Goal: Entertainment & Leisure: Consume media (video, audio)

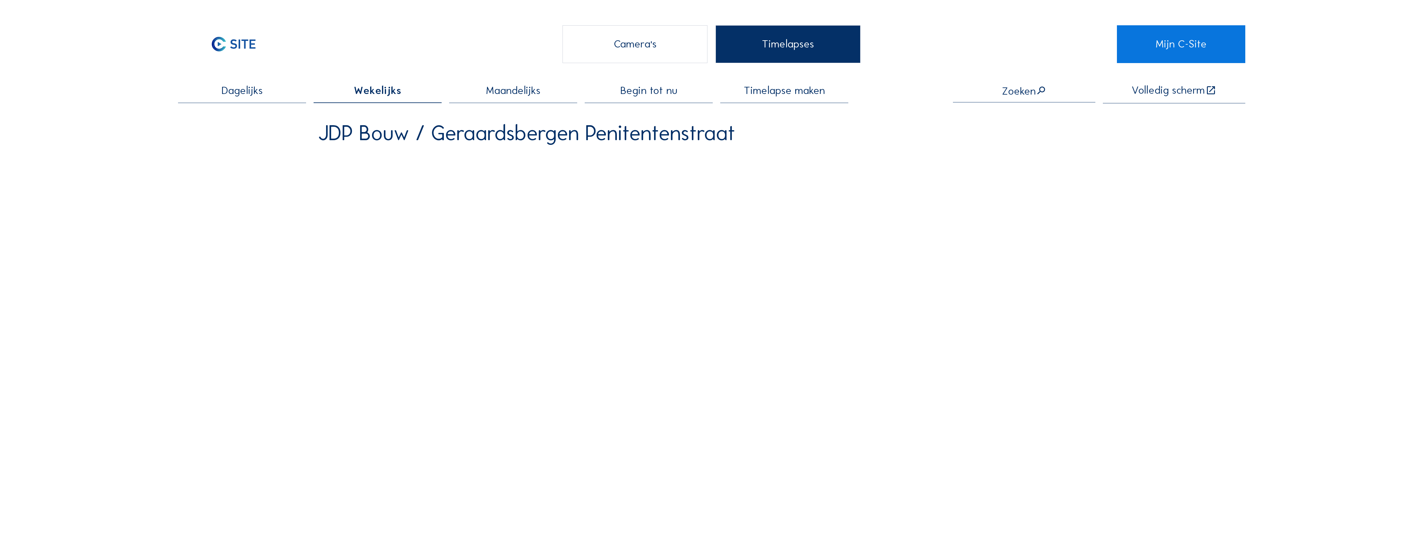
click at [505, 89] on span "Maandelijks" at bounding box center [513, 90] width 54 height 11
click at [605, 54] on div "Camera's" at bounding box center [635, 43] width 145 height 37
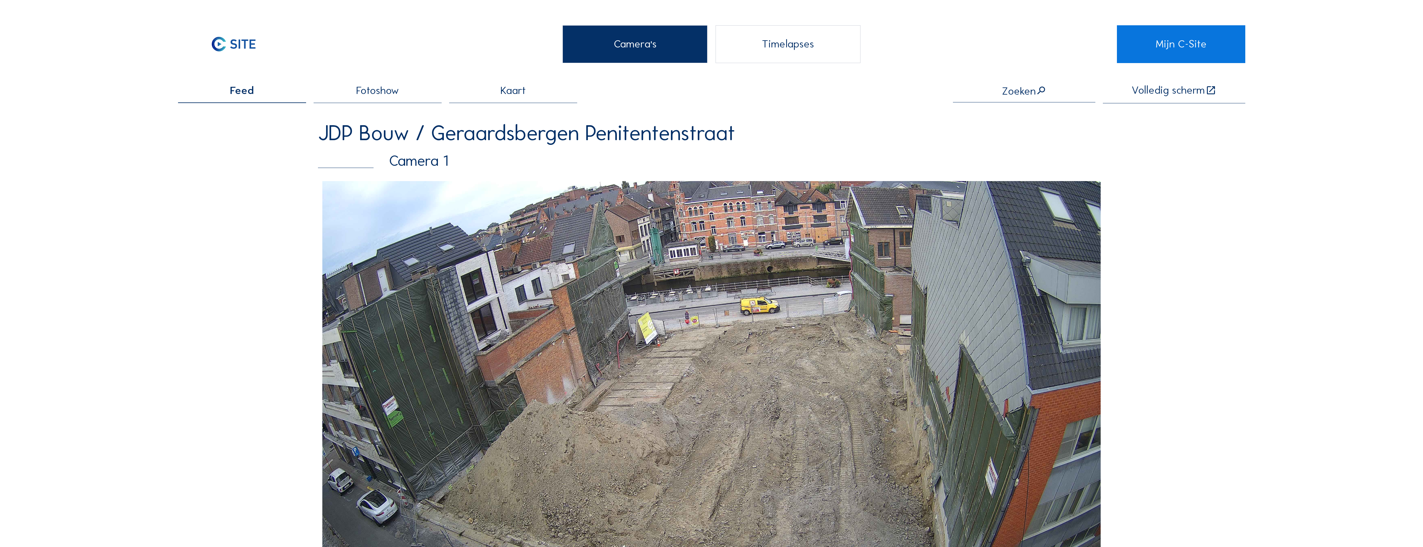
scroll to position [42, 0]
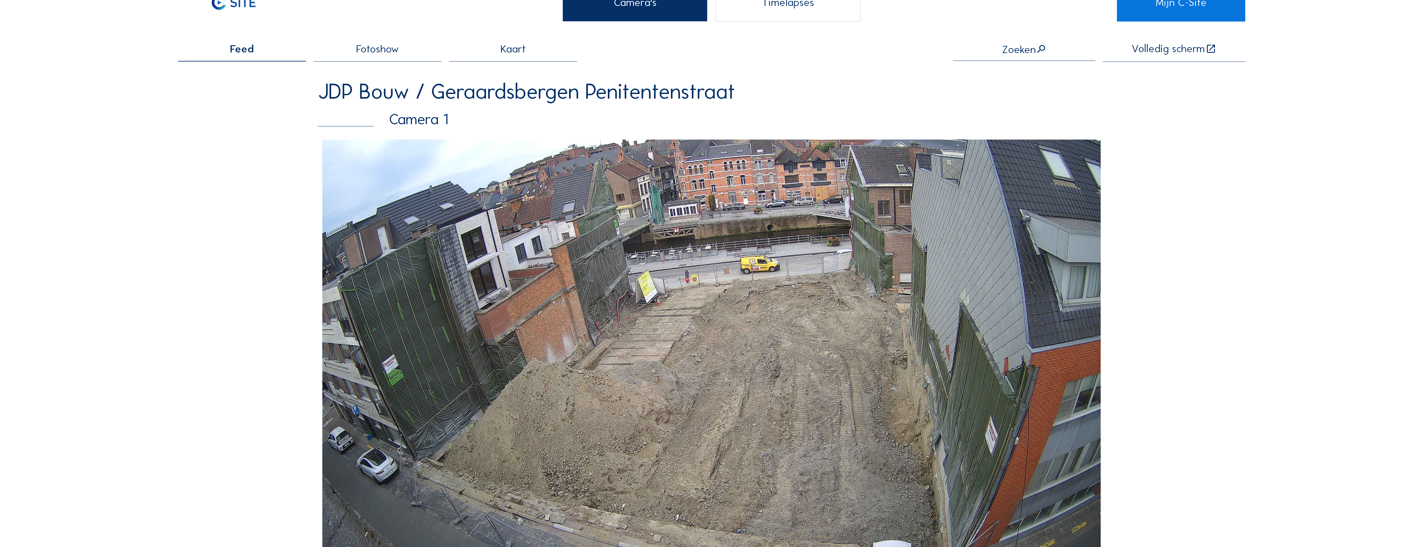
click at [380, 52] on span "Fotoshow" at bounding box center [377, 49] width 43 height 11
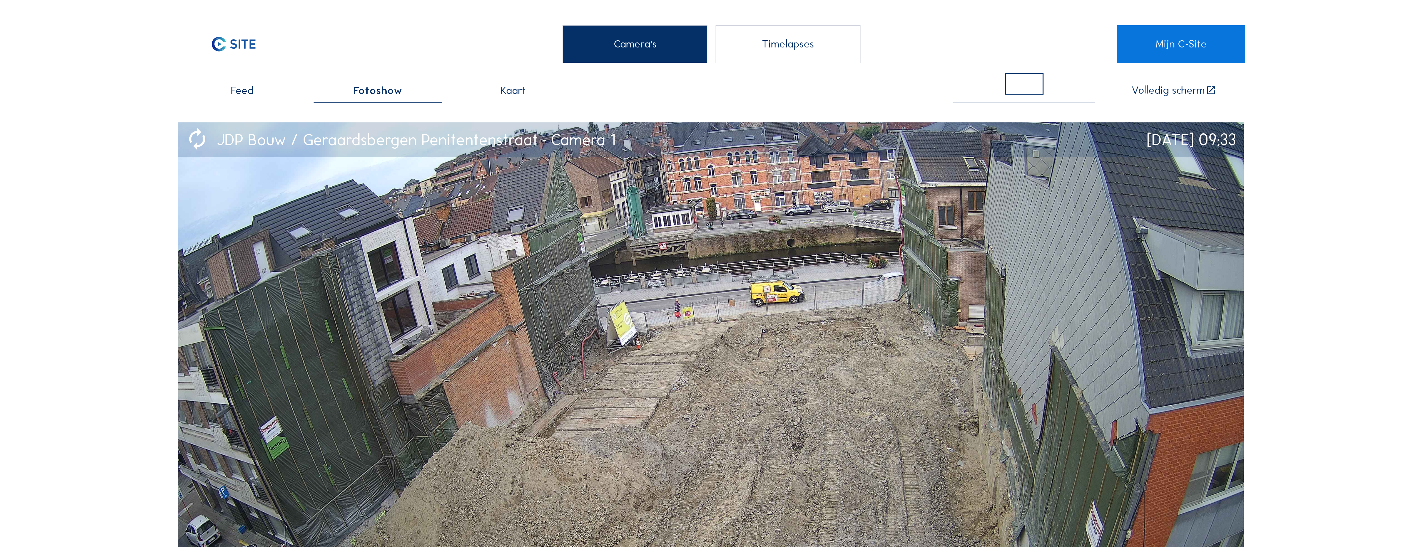
click at [774, 47] on div "Timelapses" at bounding box center [788, 43] width 145 height 37
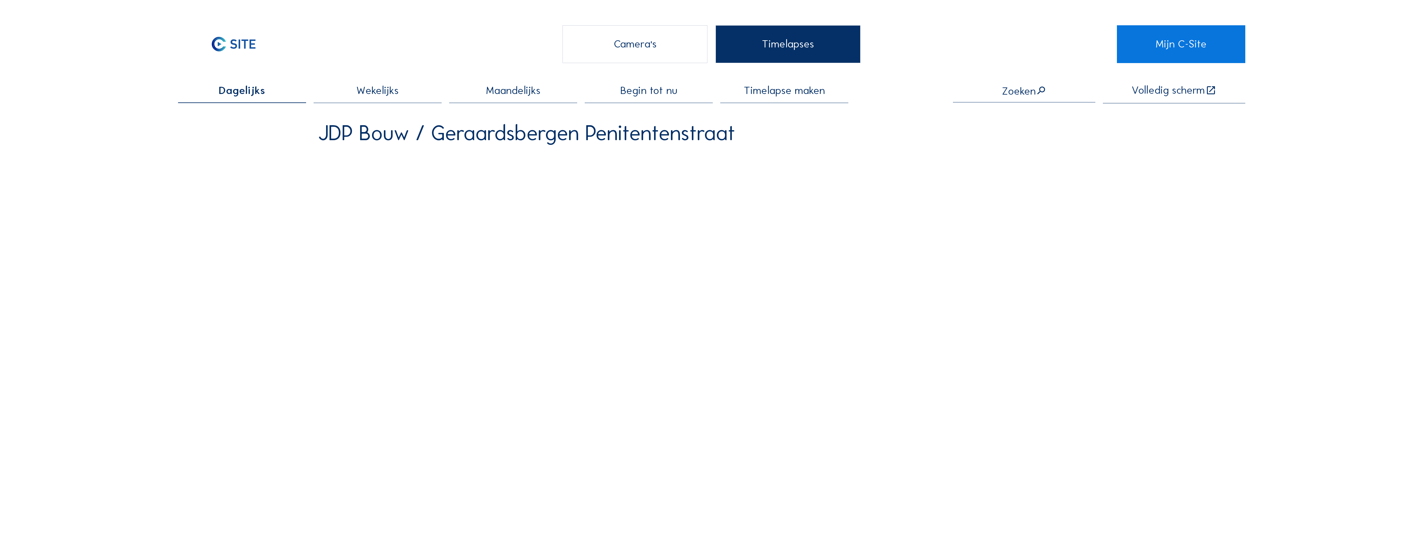
click at [378, 94] on span "Wekelijks" at bounding box center [377, 90] width 42 height 11
click at [656, 93] on span "Begin tot nu" at bounding box center [648, 90] width 57 height 11
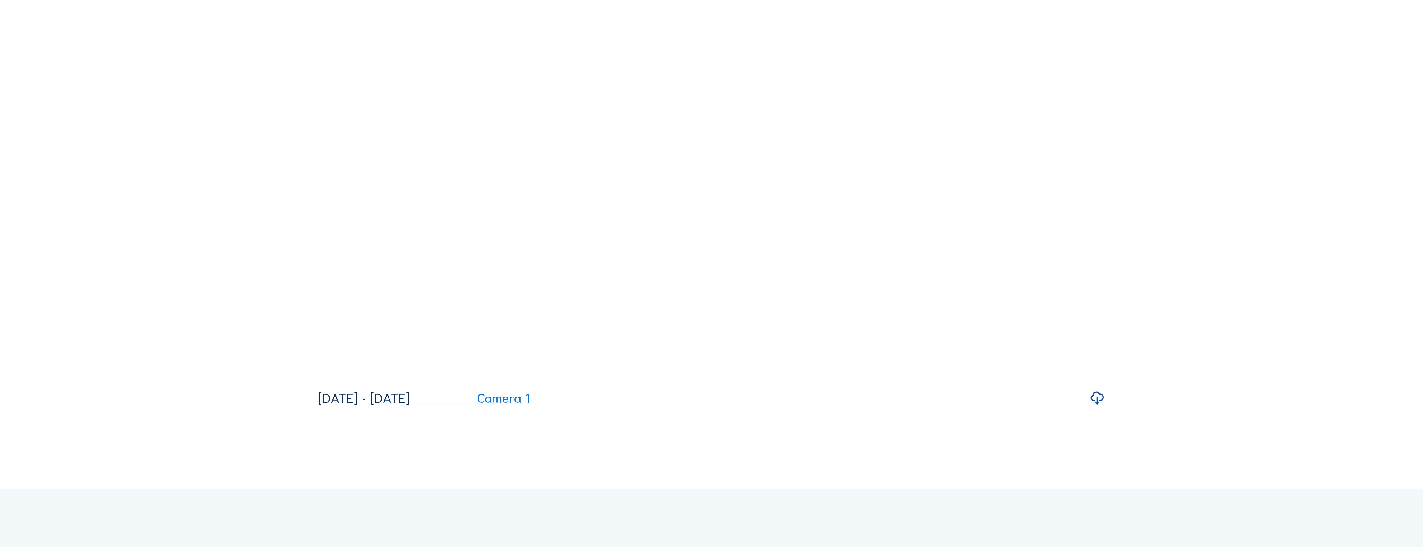
scroll to position [208, 0]
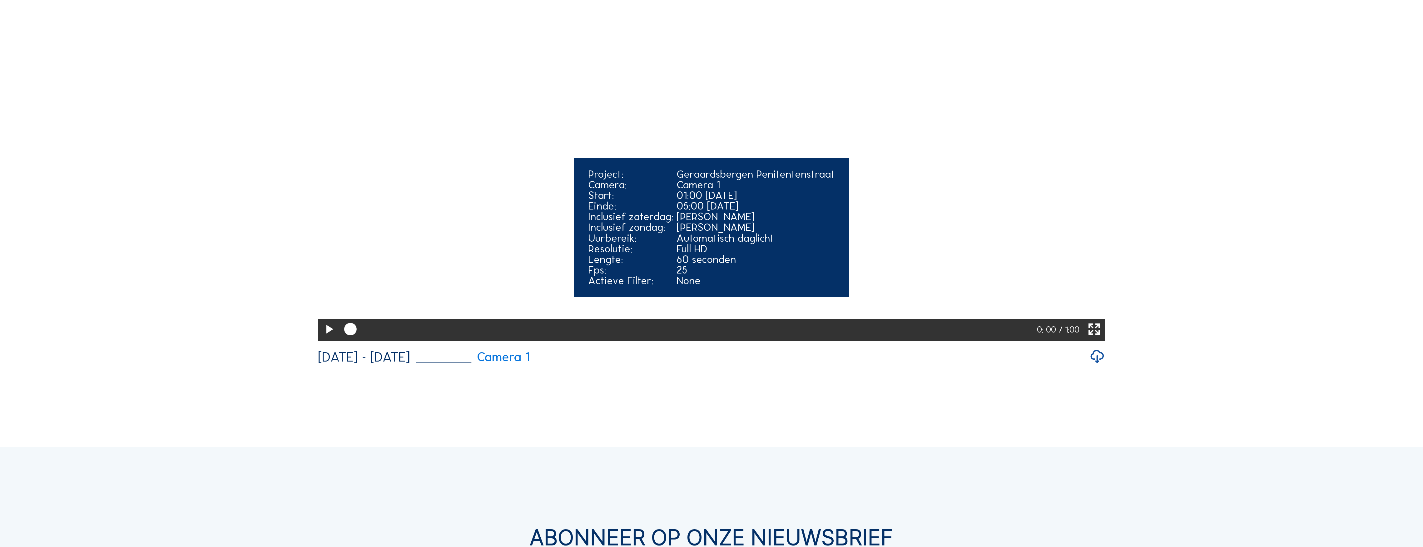
click at [326, 339] on icon at bounding box center [328, 330] width 15 height 18
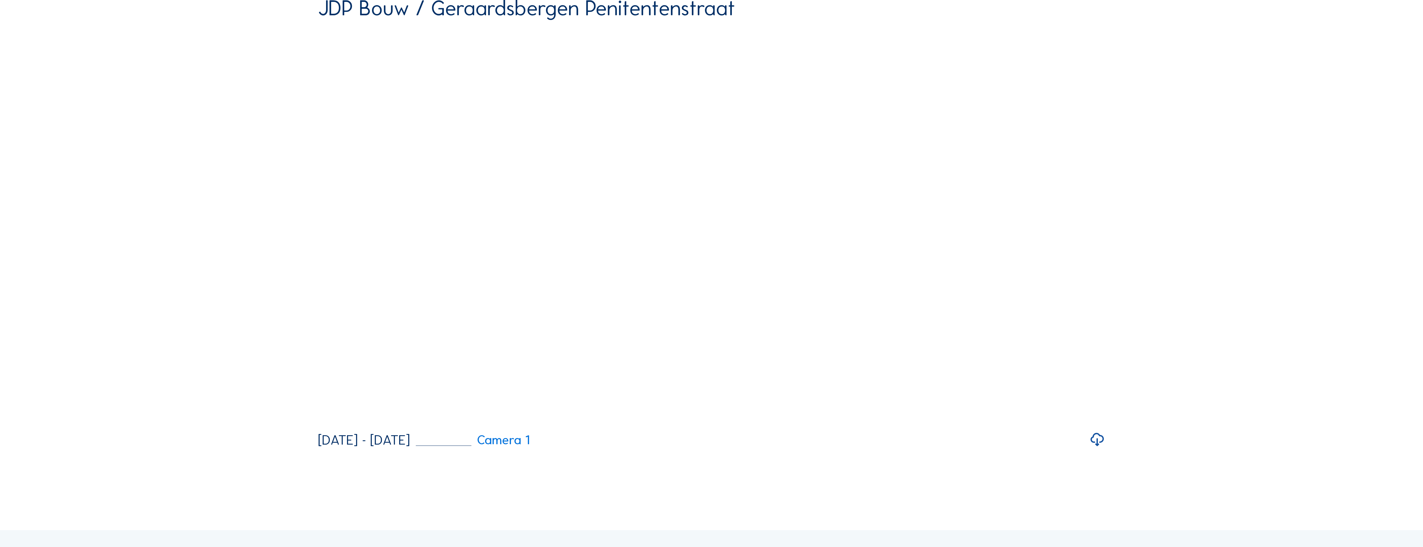
scroll to position [83, 0]
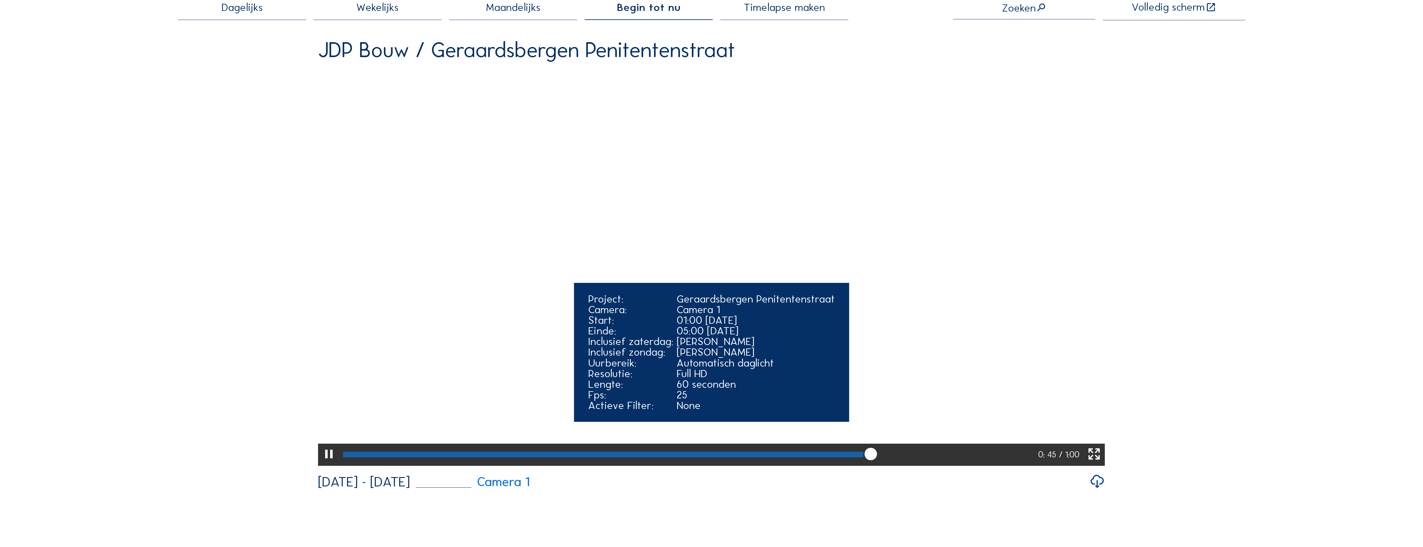
click at [344, 466] on div at bounding box center [689, 455] width 699 height 22
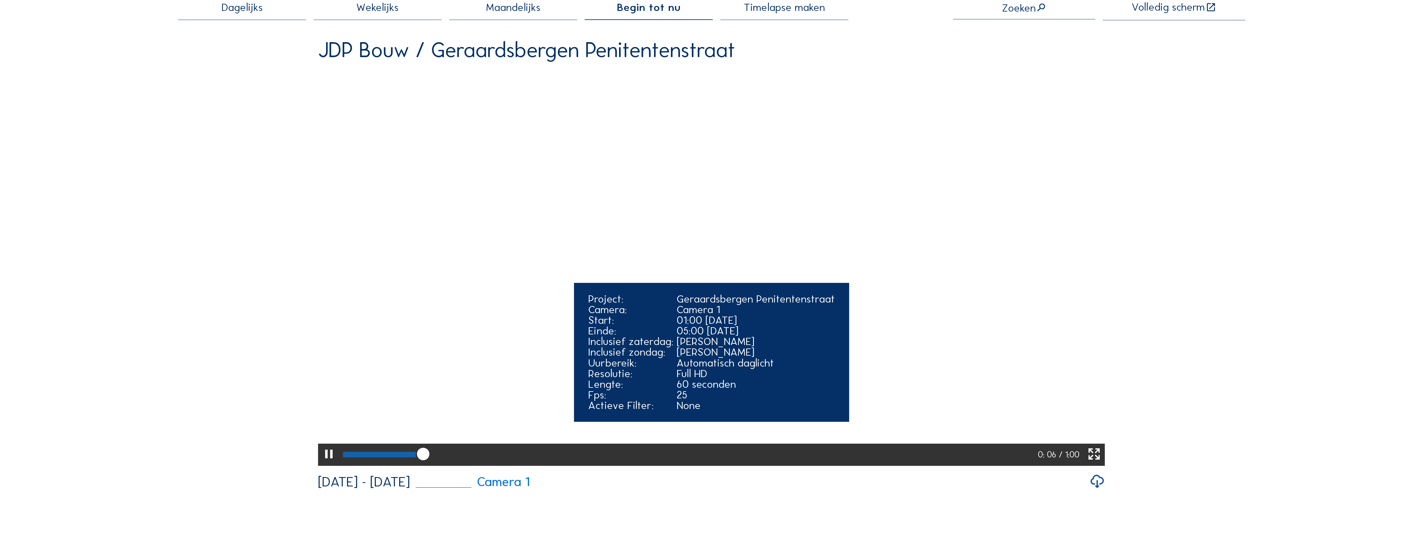
drag, startPoint x: 363, startPoint y: 497, endPoint x: 327, endPoint y: 501, distance: 35.8
click at [327, 466] on div "0: 06 / 1:00" at bounding box center [711, 455] width 787 height 22
click at [346, 458] on div at bounding box center [384, 455] width 82 height 6
click at [326, 464] on icon at bounding box center [328, 455] width 15 height 18
click at [325, 464] on icon at bounding box center [328, 455] width 15 height 18
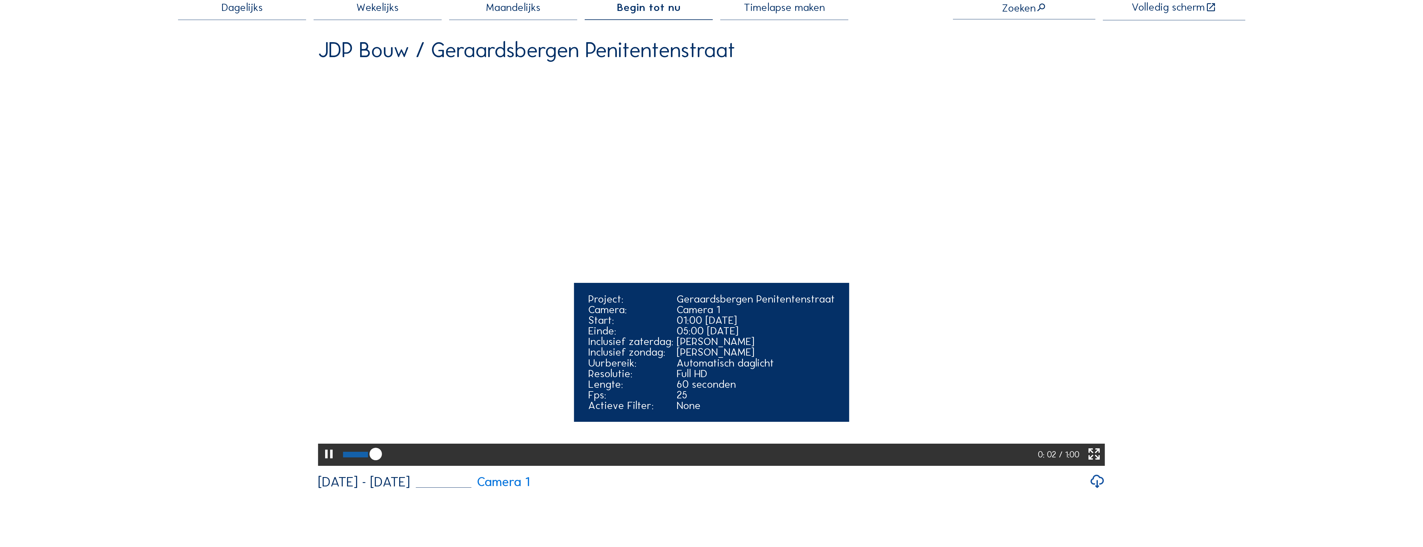
click at [325, 464] on icon at bounding box center [328, 455] width 15 height 18
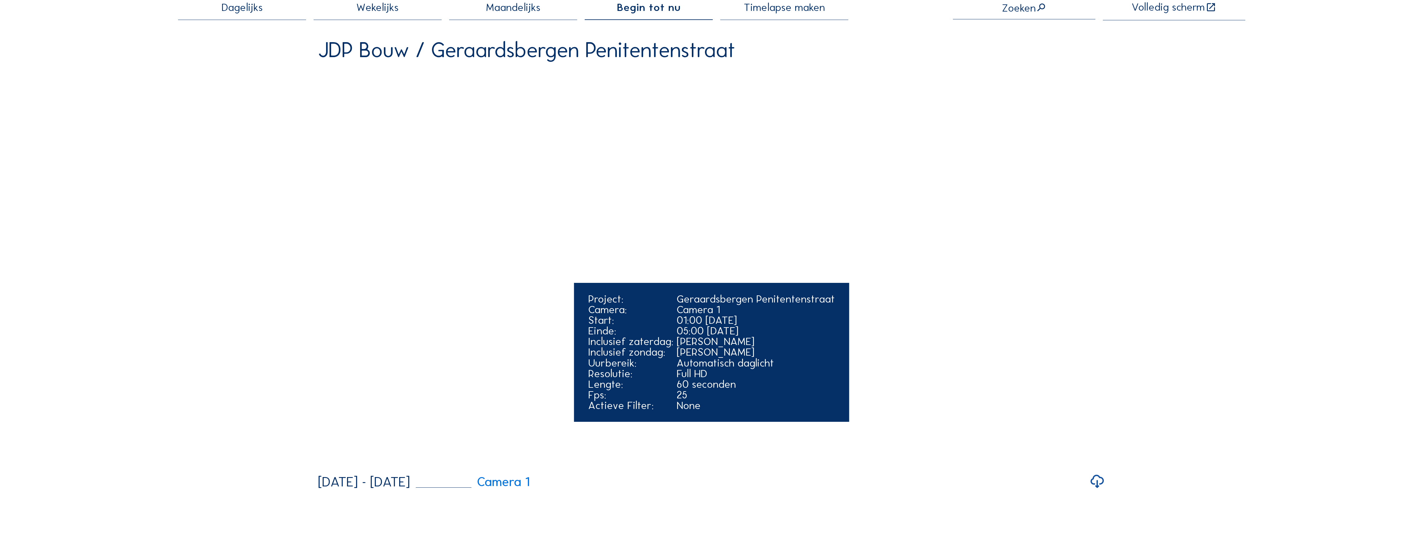
click at [325, 464] on video "Your browser does not support the video tag." at bounding box center [711, 268] width 787 height 394
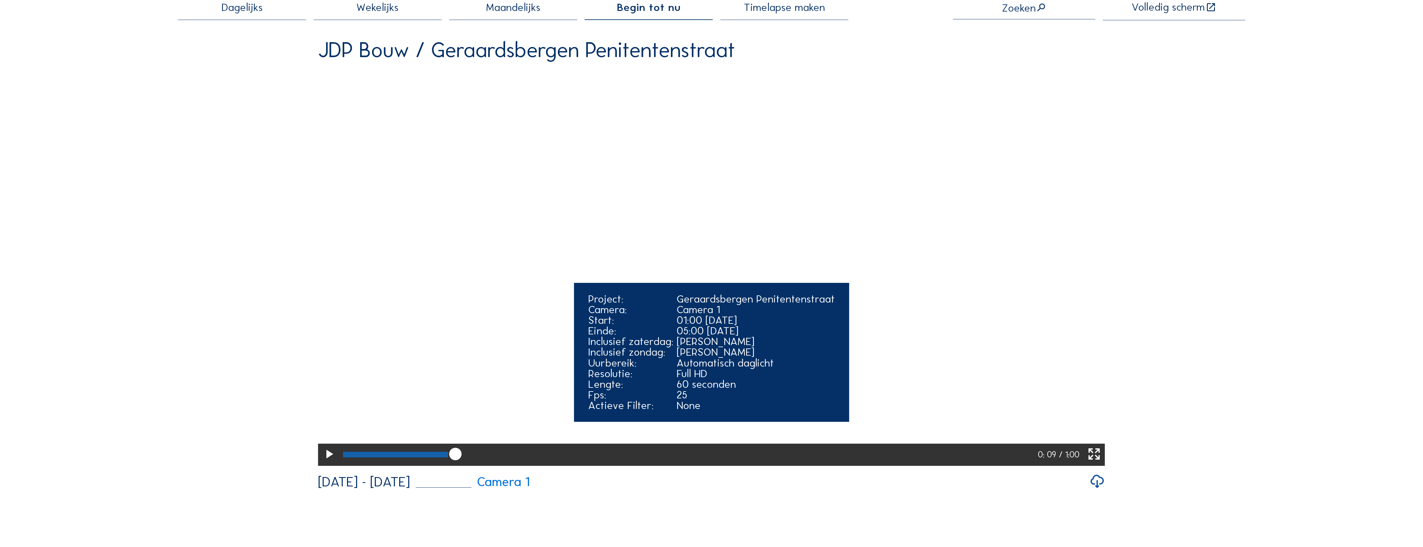
click at [329, 464] on icon at bounding box center [328, 455] width 15 height 18
drag, startPoint x: 481, startPoint y: 499, endPoint x: 465, endPoint y: 501, distance: 16.4
click at [465, 466] on div at bounding box center [691, 455] width 702 height 22
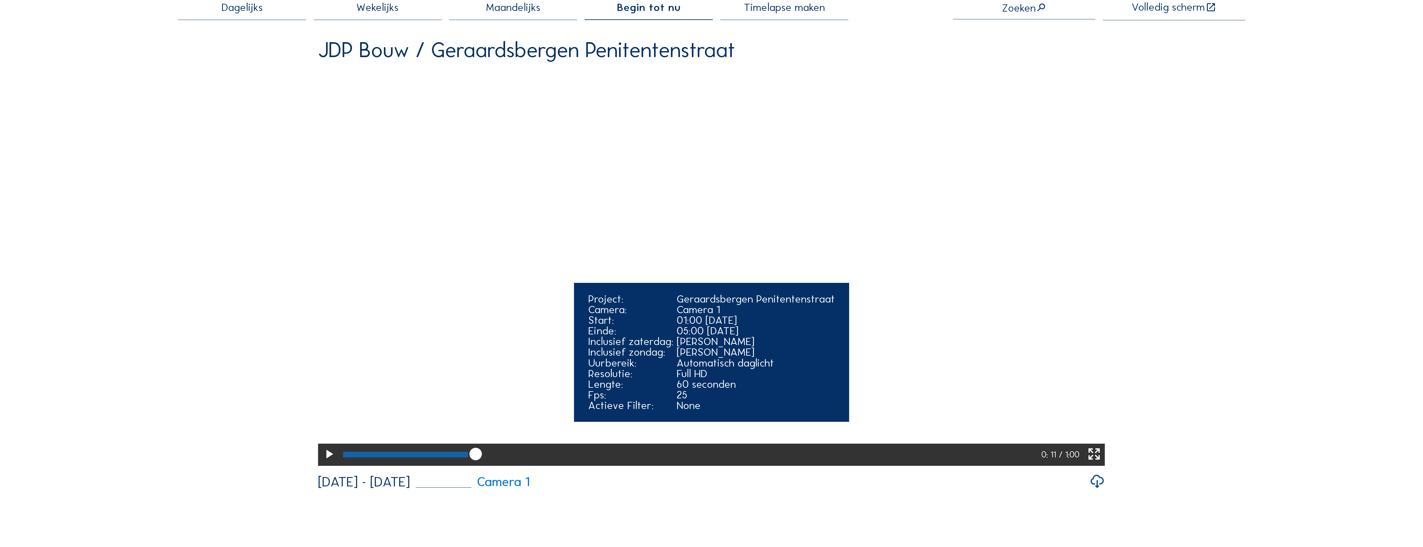
click at [328, 464] on icon at bounding box center [328, 455] width 15 height 18
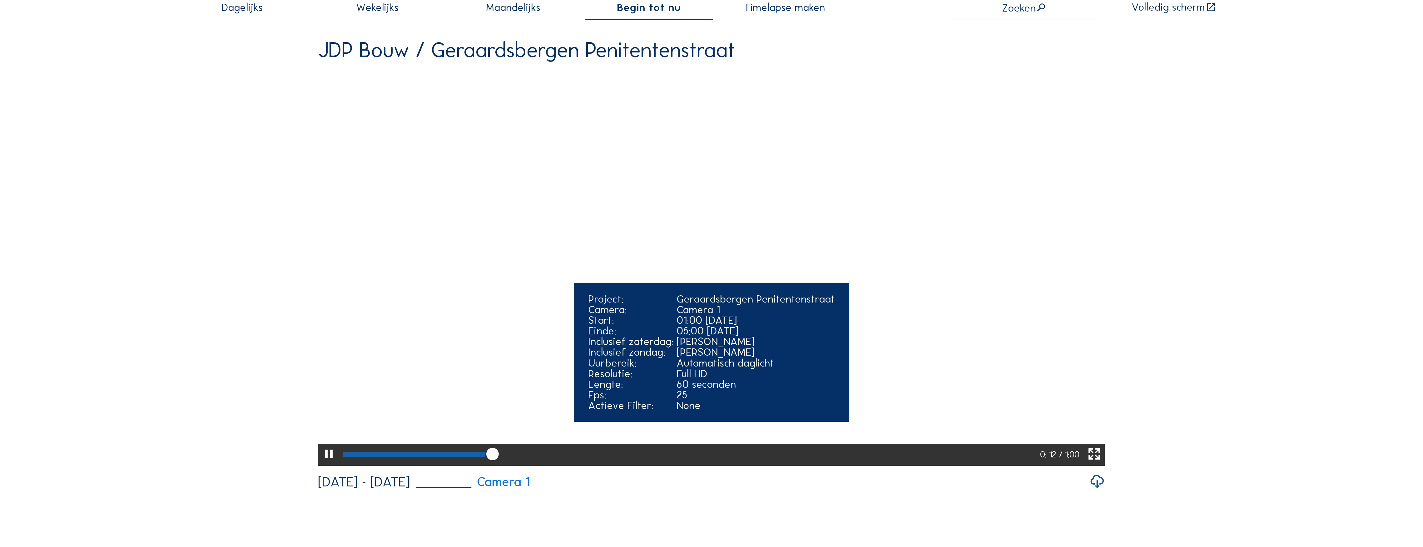
click at [328, 464] on icon at bounding box center [328, 455] width 15 height 18
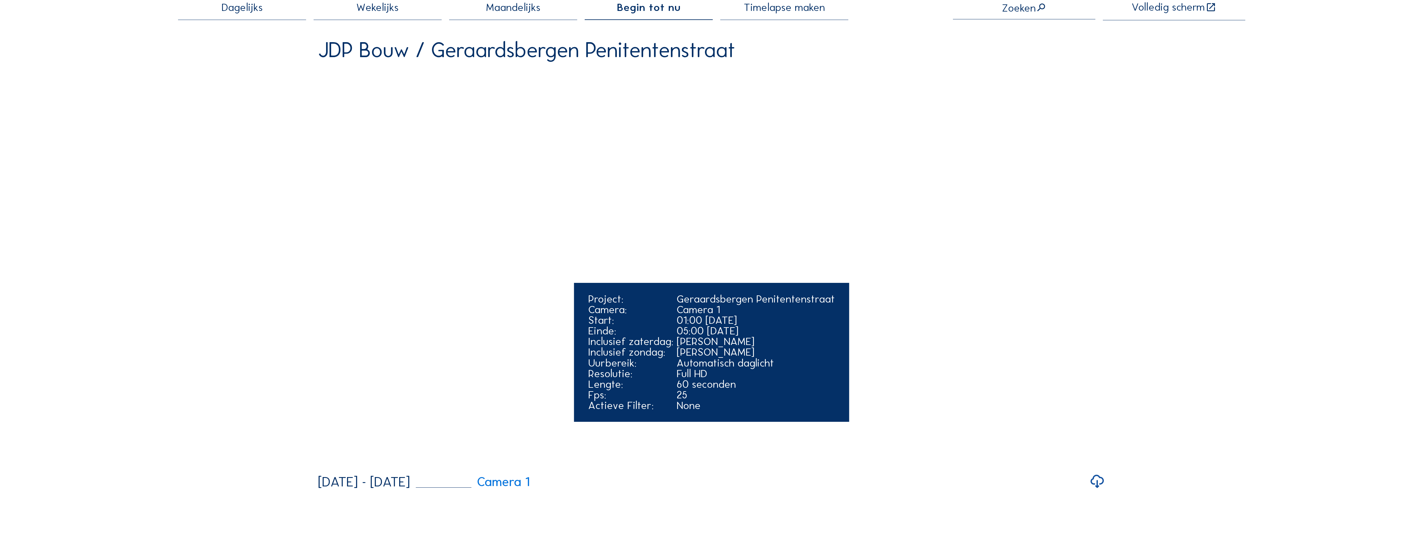
click at [328, 464] on video "Your browser does not support the video tag." at bounding box center [711, 268] width 787 height 394
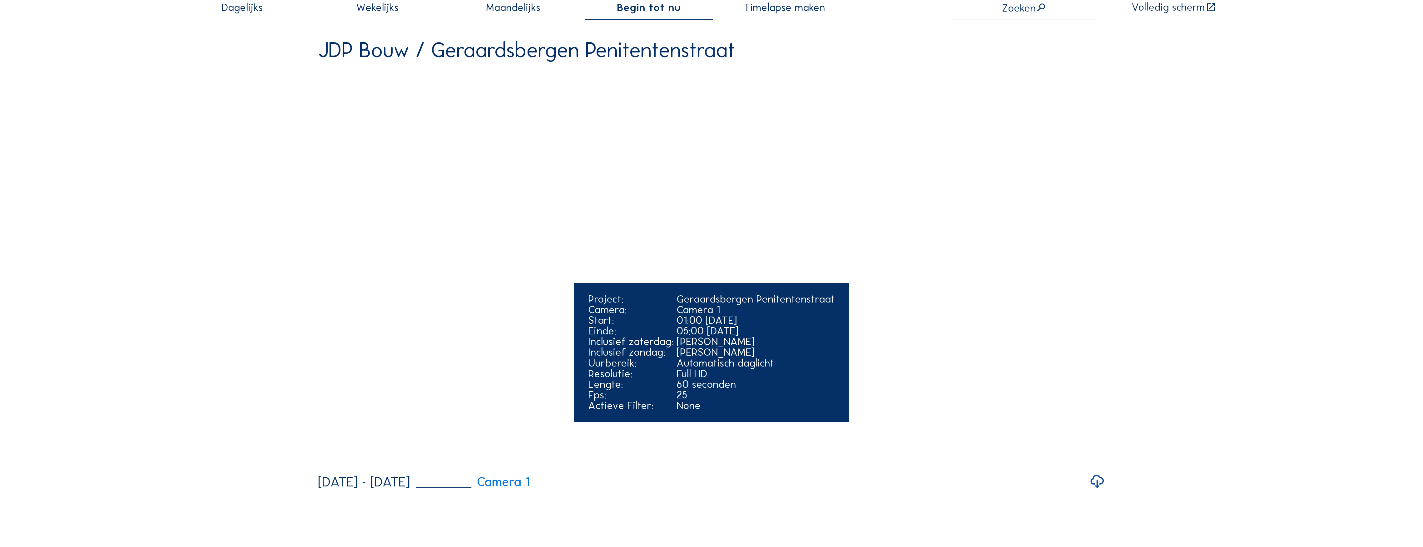
click at [328, 464] on video "Your browser does not support the video tag." at bounding box center [711, 268] width 787 height 394
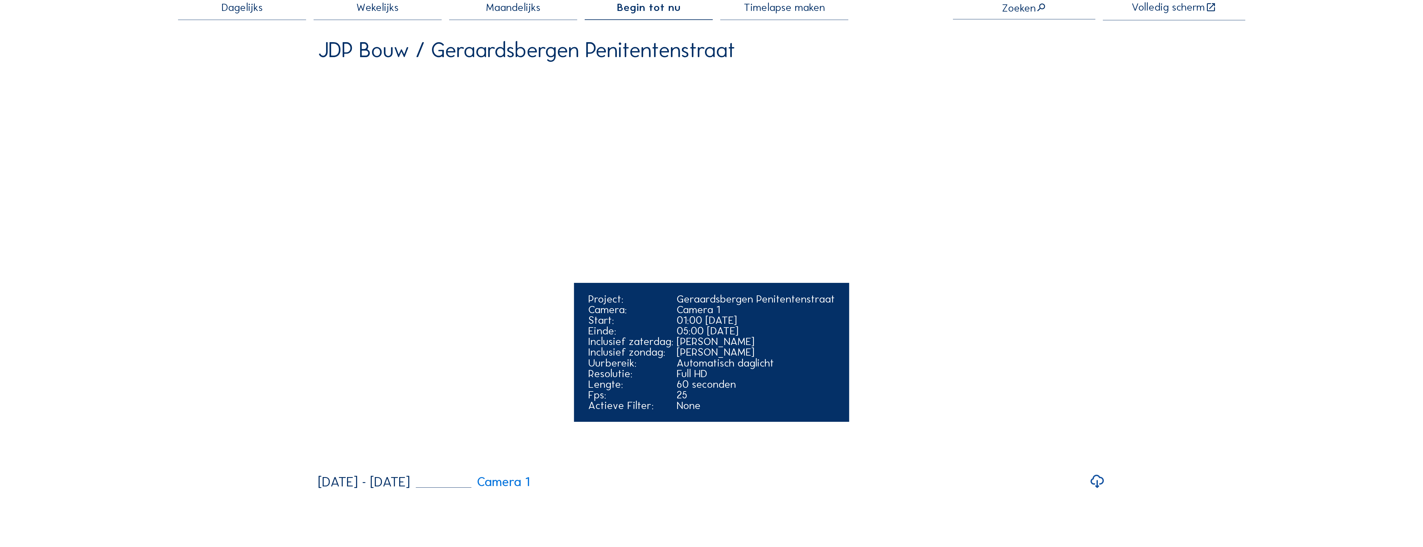
click at [328, 464] on video "Your browser does not support the video tag." at bounding box center [711, 268] width 787 height 394
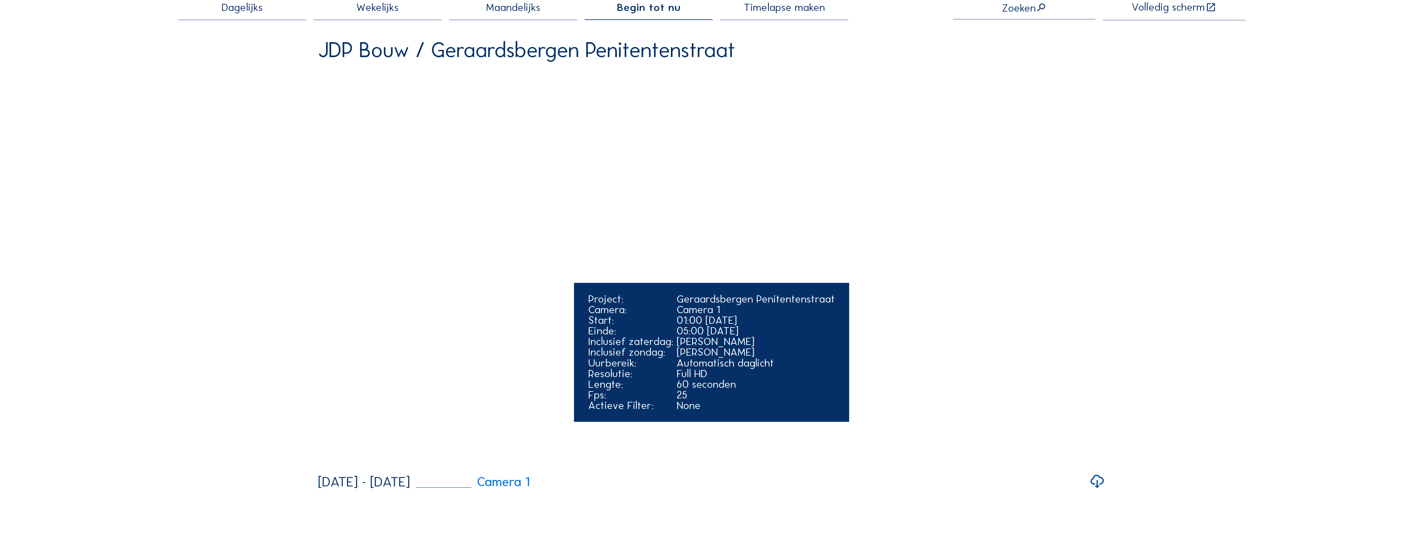
click at [328, 464] on video "Your browser does not support the video tag." at bounding box center [711, 268] width 787 height 394
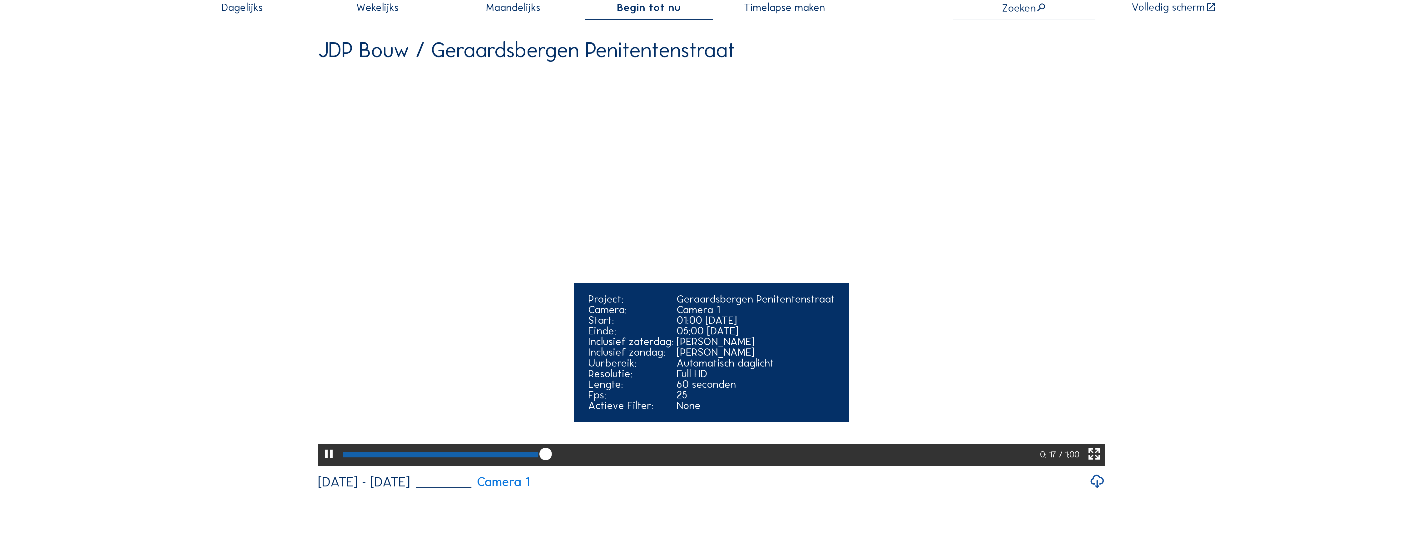
click at [329, 464] on icon at bounding box center [328, 455] width 15 height 18
click at [330, 464] on icon at bounding box center [328, 455] width 15 height 18
click at [328, 464] on icon at bounding box center [328, 455] width 15 height 18
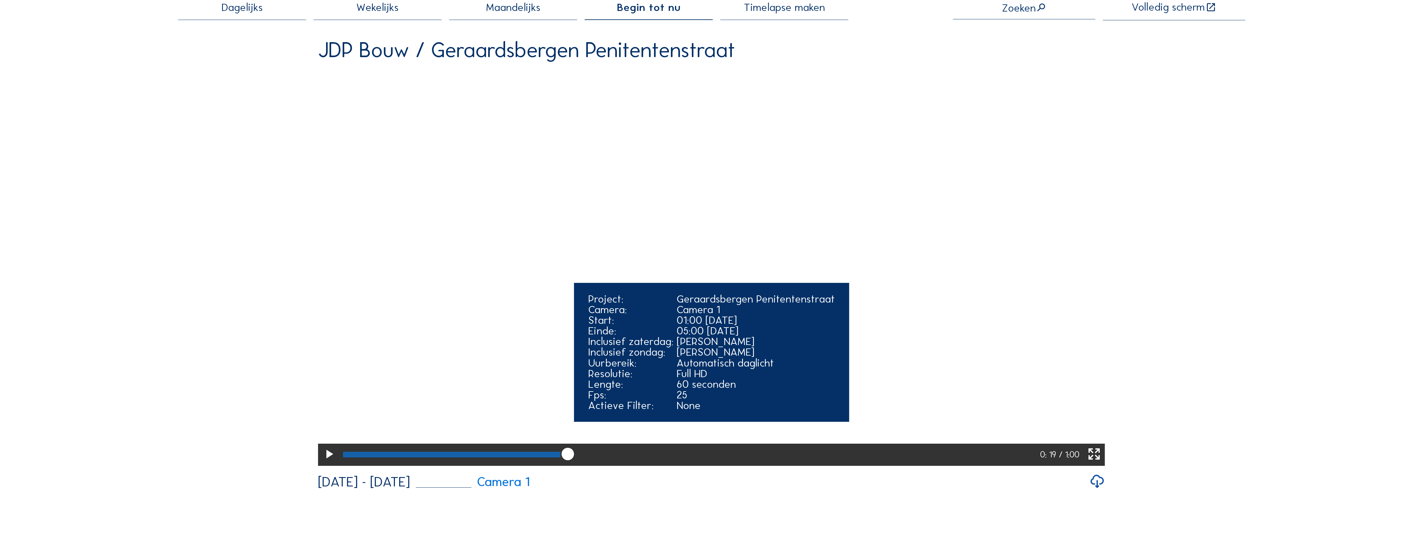
click at [328, 464] on icon at bounding box center [328, 455] width 15 height 18
drag, startPoint x: 570, startPoint y: 500, endPoint x: 564, endPoint y: 501, distance: 6.9
click at [564, 466] on div at bounding box center [689, 455] width 698 height 22
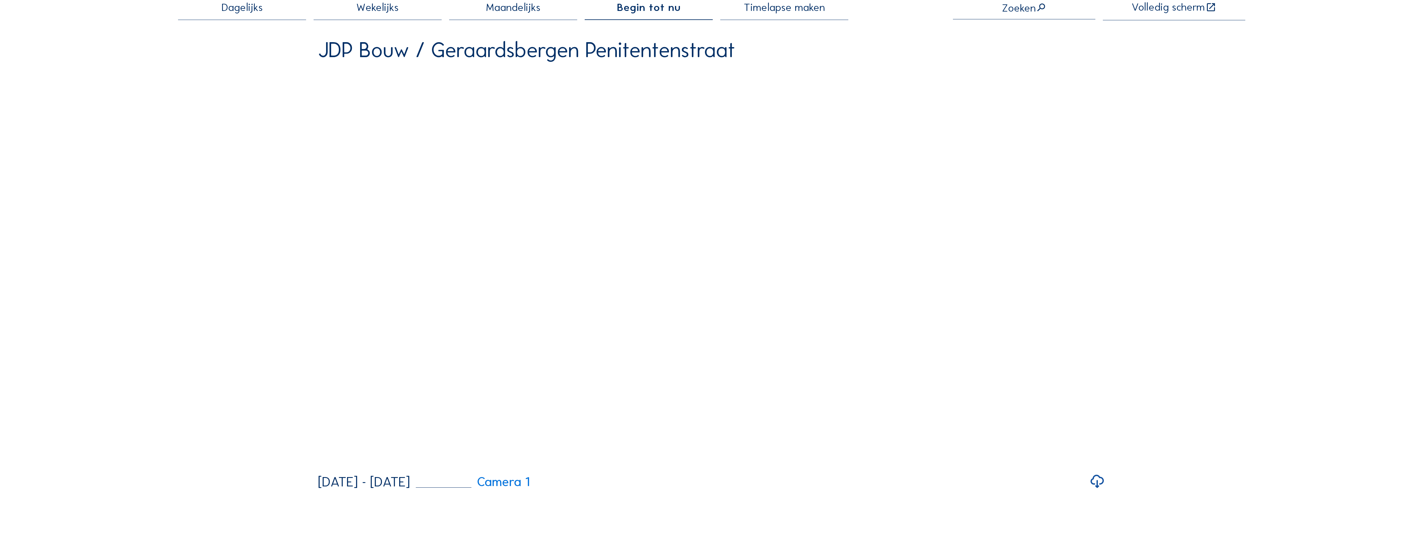
click at [1220, 350] on div "Dagelijks Wekelijks Maandelijks Begin tot nu Timelapse maken Zoeken Volledig sc…" at bounding box center [711, 246] width 1067 height 488
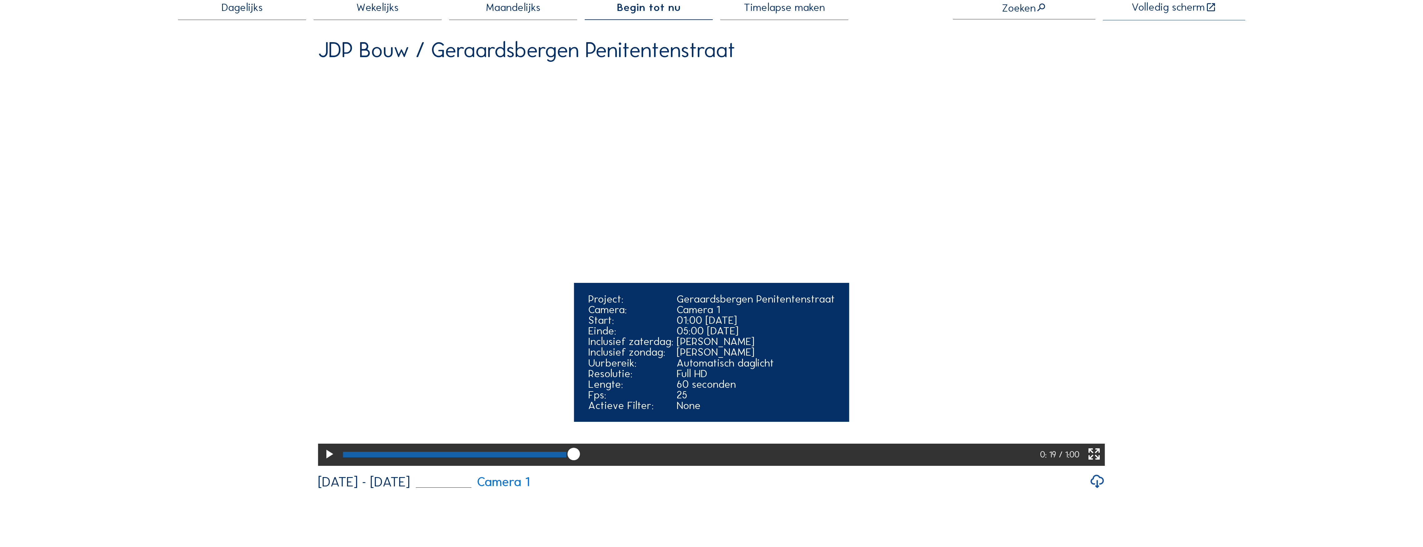
click at [560, 458] on div at bounding box center [454, 455] width 223 height 6
click at [552, 458] on div at bounding box center [451, 455] width 216 height 6
click at [533, 466] on div at bounding box center [690, 455] width 701 height 22
click at [531, 466] on div at bounding box center [690, 455] width 701 height 22
click at [512, 466] on div at bounding box center [690, 455] width 701 height 22
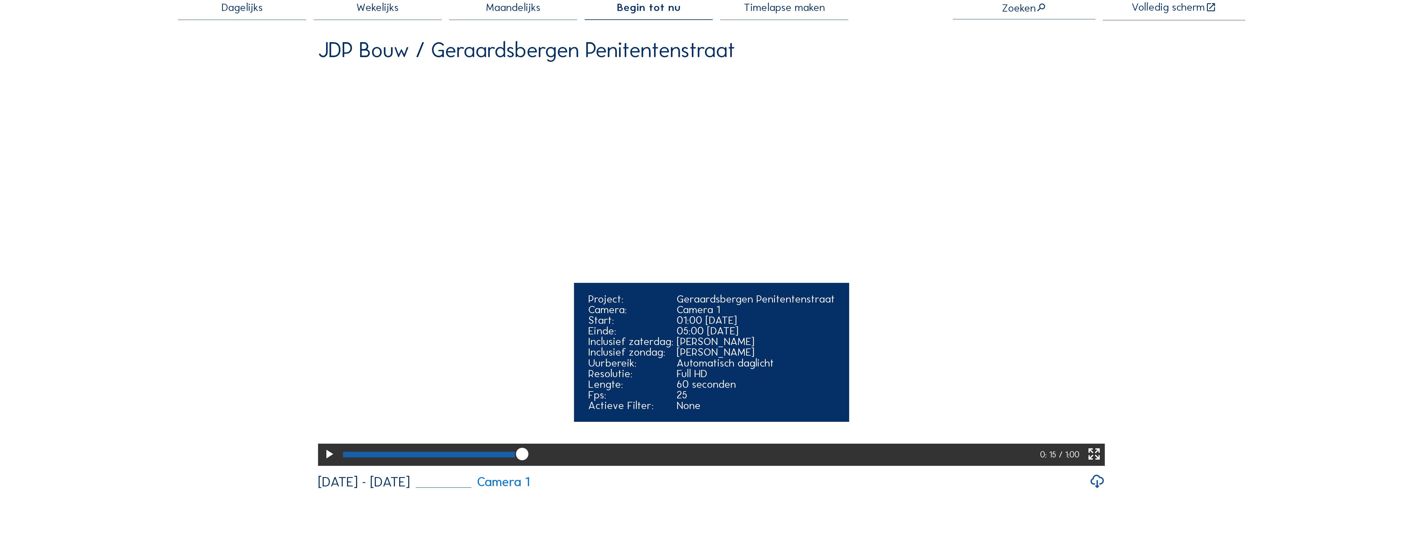
click at [512, 466] on div at bounding box center [690, 455] width 701 height 22
click at [498, 458] on div at bounding box center [429, 455] width 172 height 6
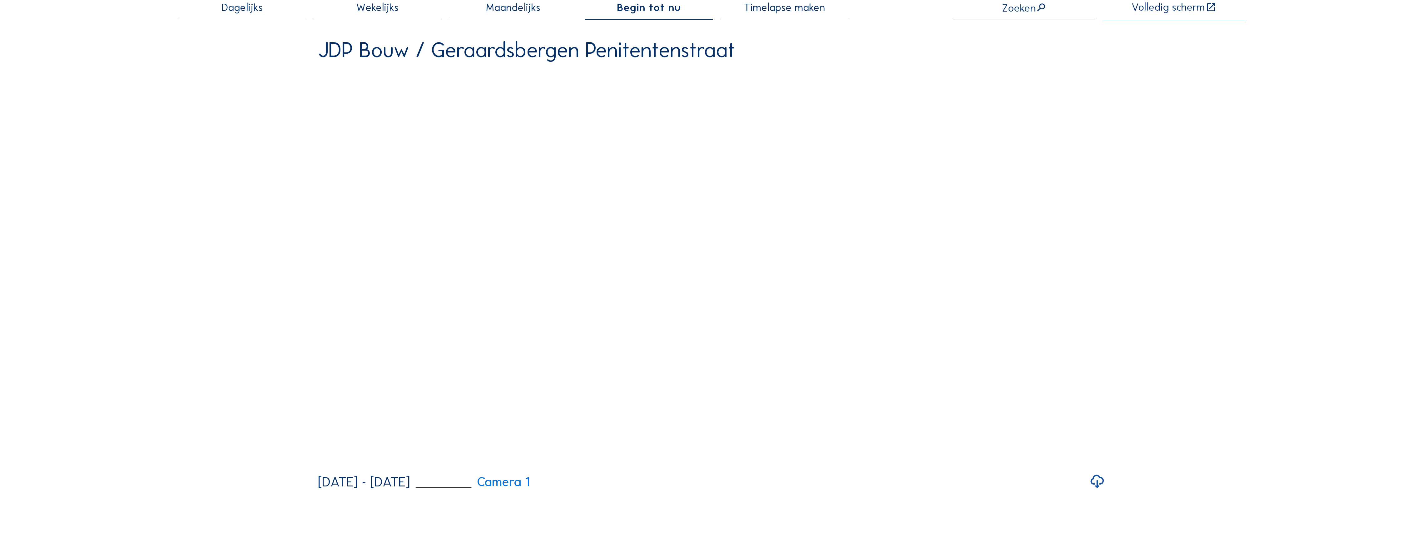
click at [1220, 392] on div "Dagelijks Wekelijks Maandelijks Begin tot nu Timelapse maken Zoeken Volledig sc…" at bounding box center [711, 246] width 1067 height 488
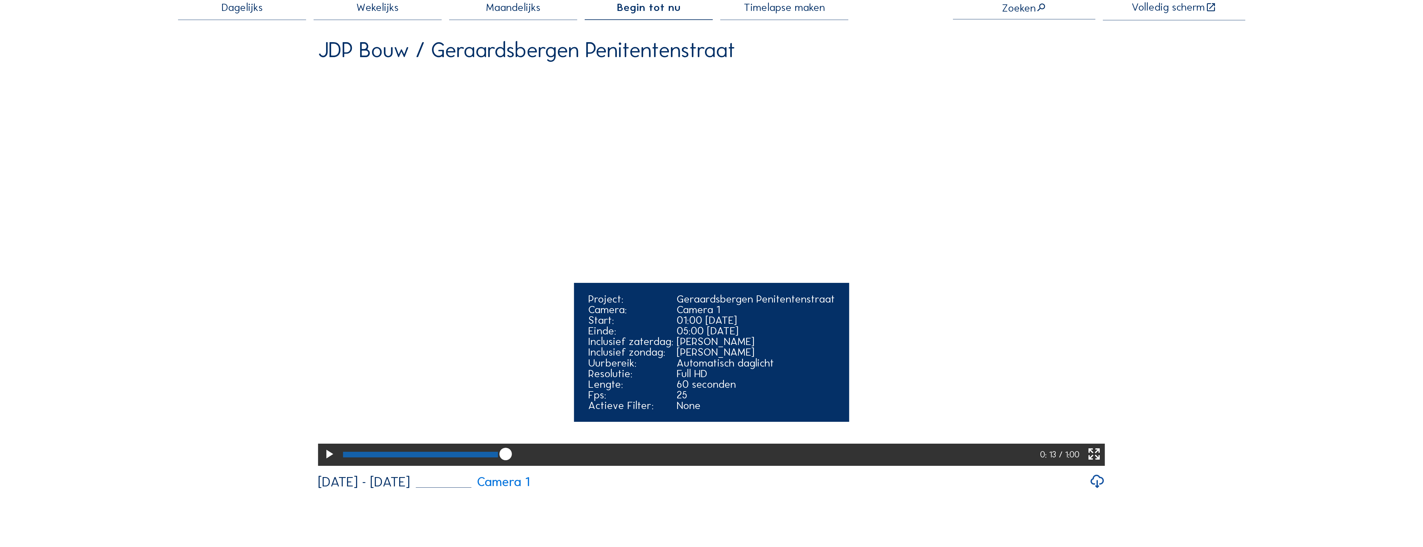
drag, startPoint x: 502, startPoint y: 497, endPoint x: 495, endPoint y: 499, distance: 7.9
click at [495, 466] on div at bounding box center [690, 455] width 701 height 22
click at [494, 458] on div at bounding box center [420, 455] width 155 height 6
click at [482, 466] on div at bounding box center [690, 455] width 701 height 22
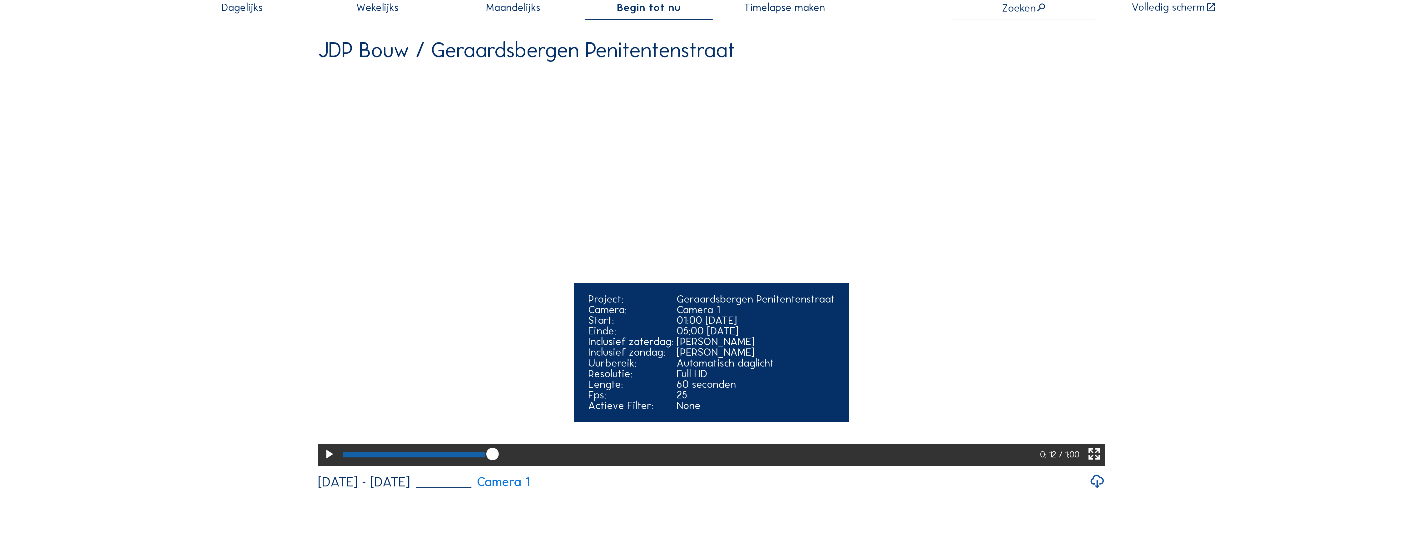
click at [467, 458] on div at bounding box center [414, 455] width 142 height 6
click at [457, 458] on div at bounding box center [405, 455] width 125 height 6
click at [433, 458] on div at bounding box center [400, 455] width 114 height 6
click at [413, 458] on div at bounding box center [388, 455] width 91 height 6
drag, startPoint x: 419, startPoint y: 498, endPoint x: 337, endPoint y: 500, distance: 82.5
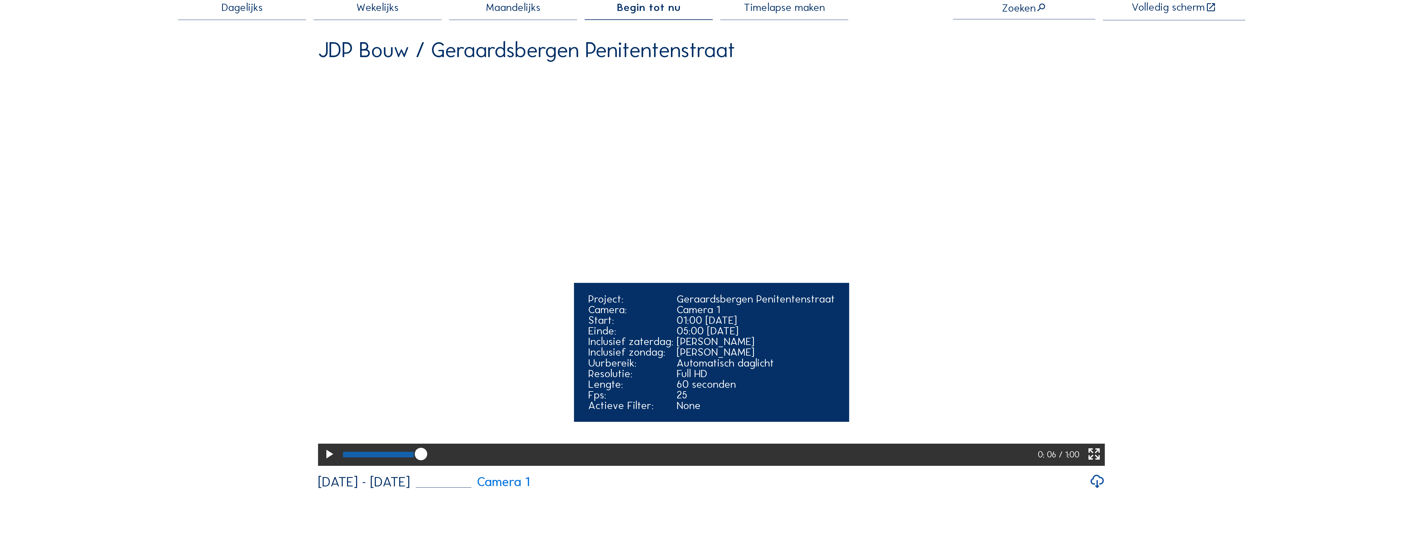
click at [337, 466] on div "0: 06 / 1:00" at bounding box center [711, 455] width 787 height 22
click at [344, 458] on div at bounding box center [378, 455] width 71 height 6
click at [414, 463] on icon at bounding box center [421, 455] width 15 height 16
click at [366, 466] on div at bounding box center [689, 455] width 698 height 22
click at [359, 458] on div at bounding box center [357, 455] width 28 height 6
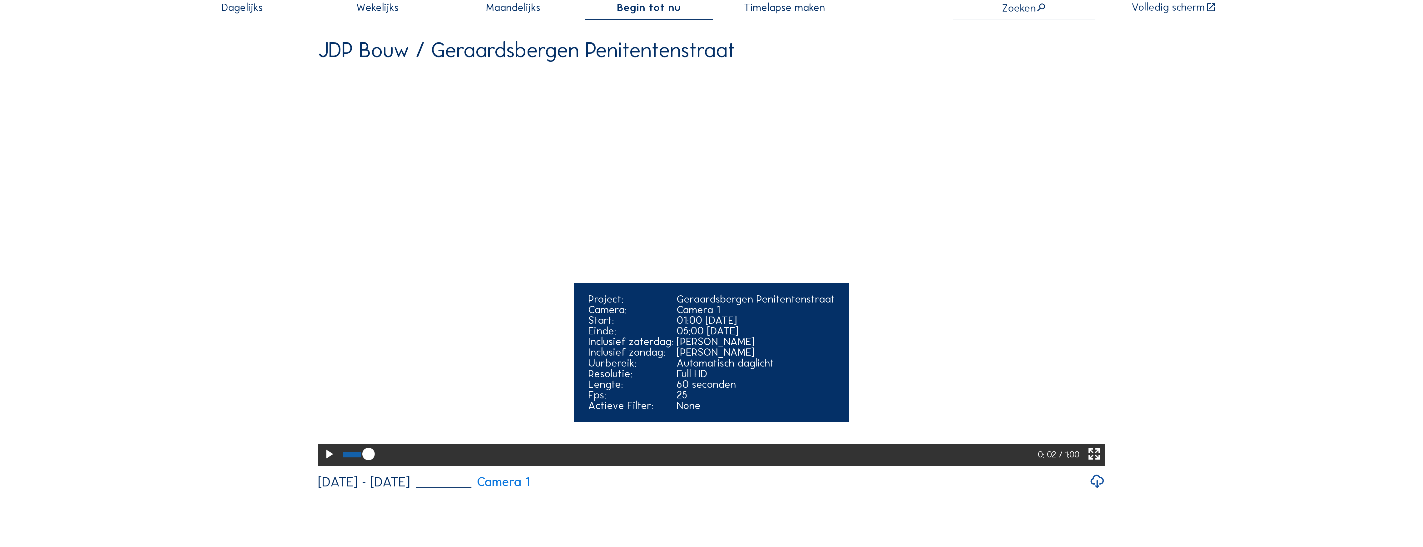
click at [354, 458] on div at bounding box center [352, 455] width 18 height 6
click at [349, 458] on div at bounding box center [349, 455] width 13 height 6
click at [344, 458] on div at bounding box center [346, 455] width 7 height 6
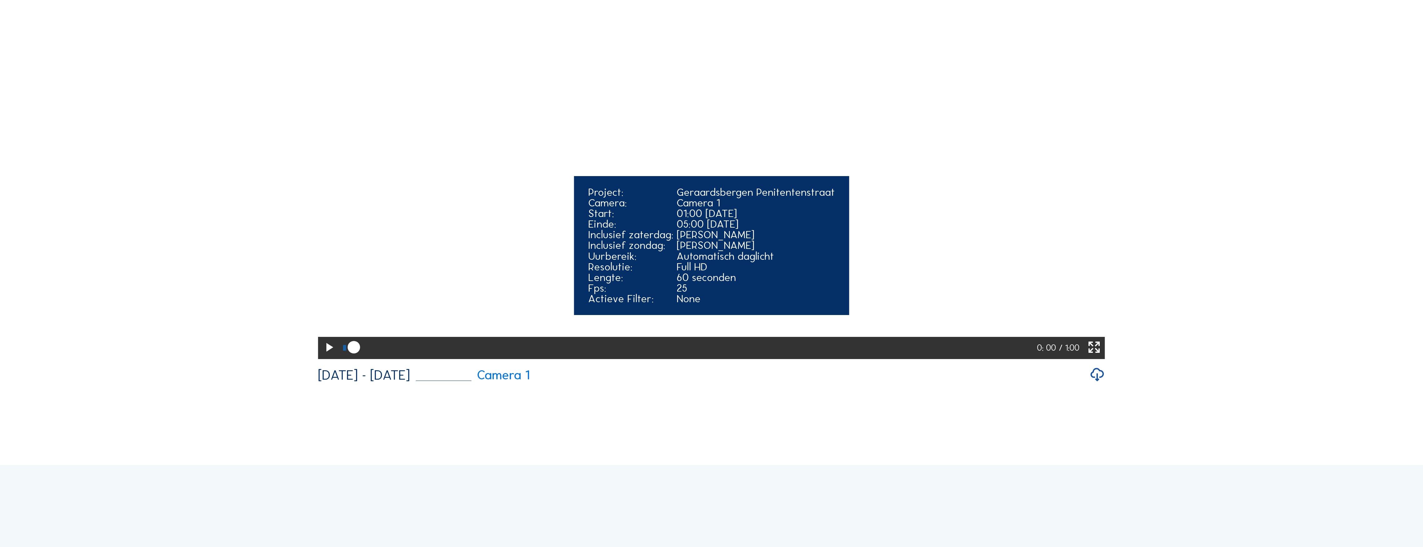
scroll to position [166, 0]
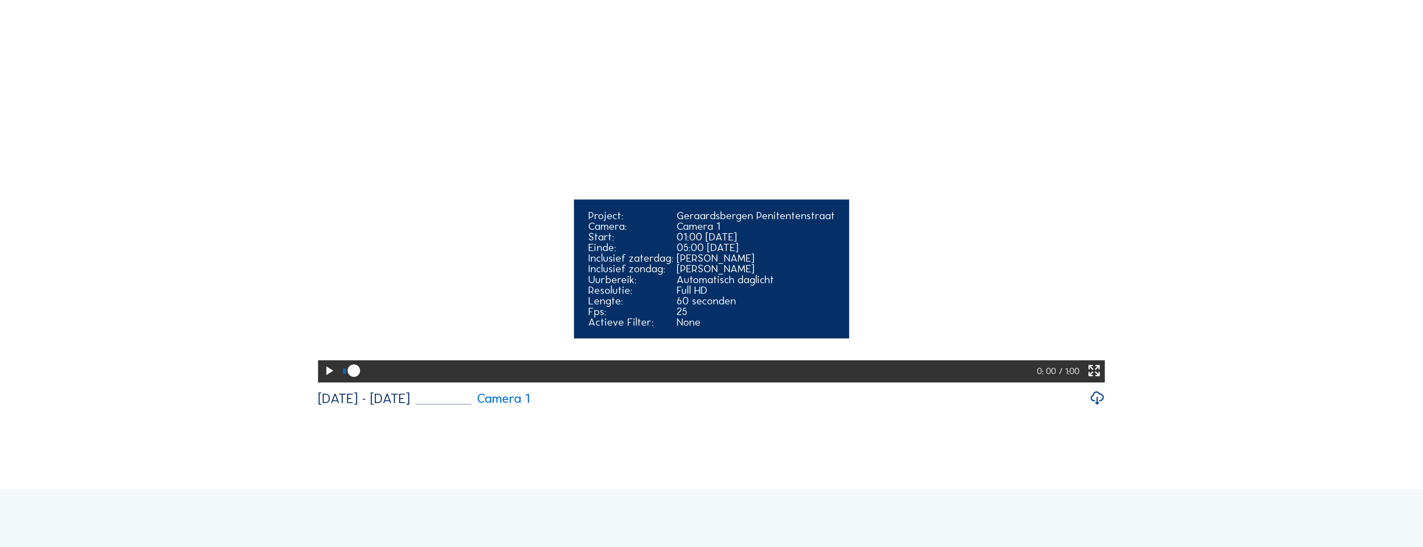
click at [323, 380] on icon at bounding box center [328, 371] width 15 height 18
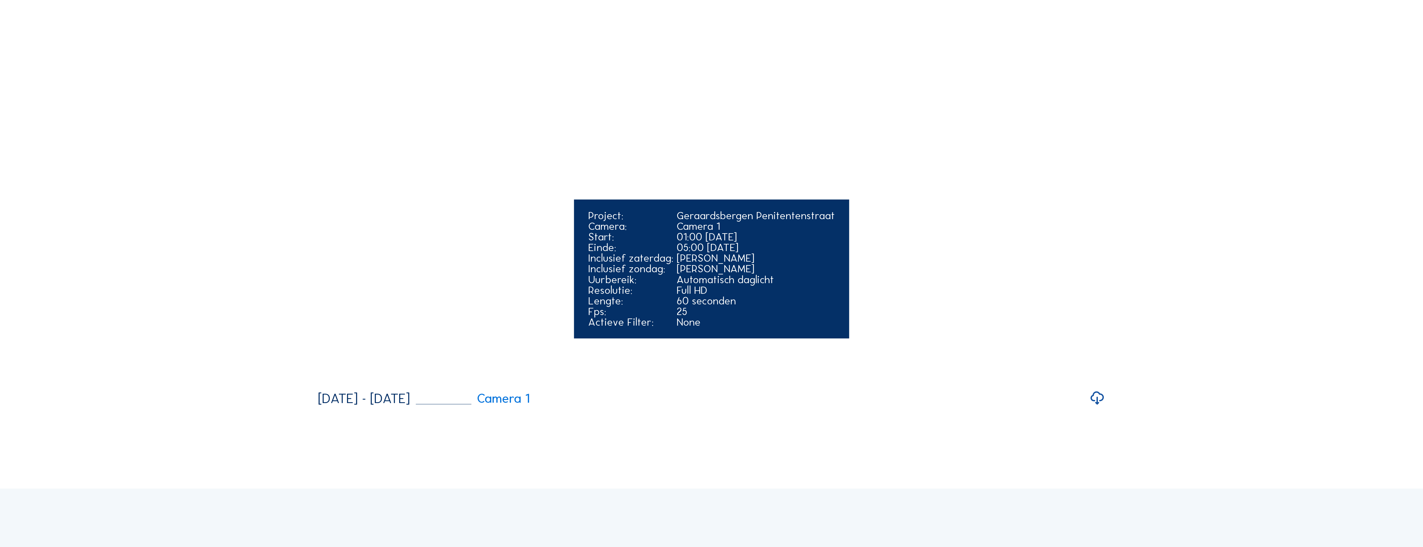
click at [323, 381] on video "Your browser does not support the video tag." at bounding box center [711, 184] width 787 height 394
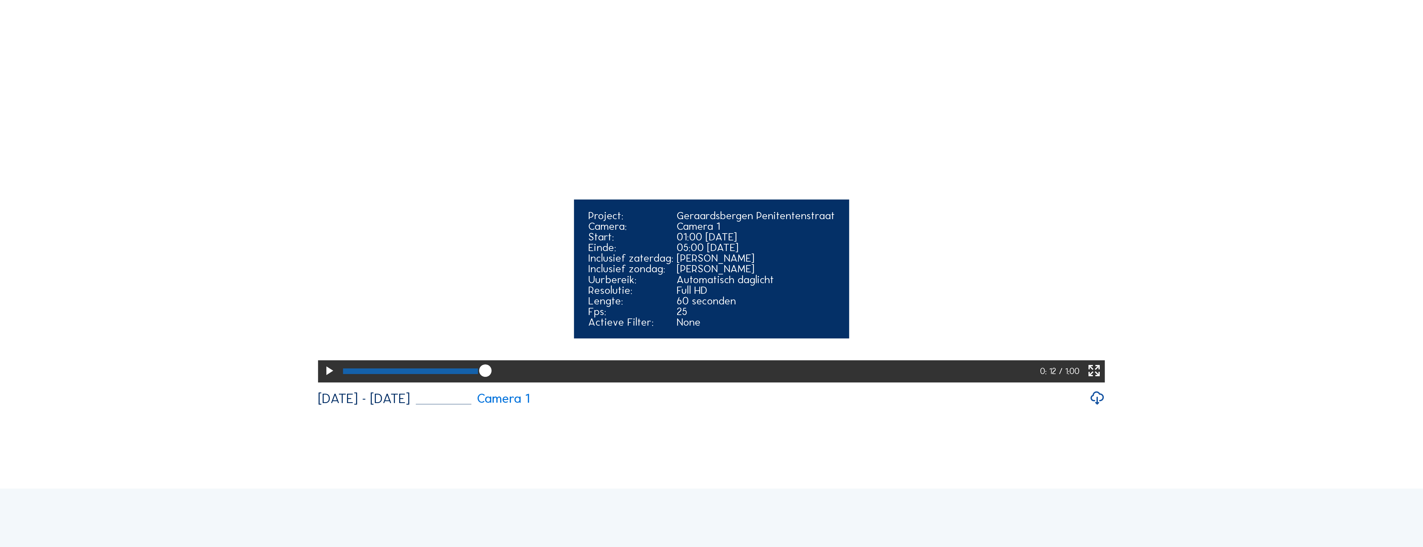
click at [326, 380] on icon at bounding box center [328, 371] width 15 height 18
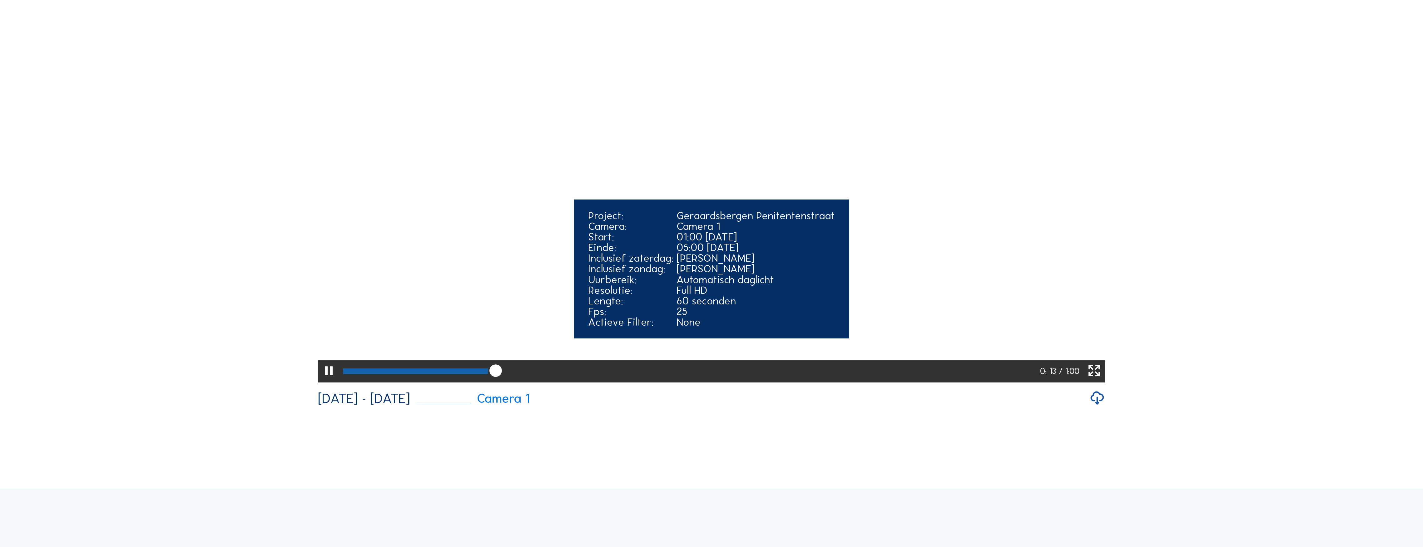
click at [326, 380] on icon at bounding box center [328, 371] width 15 height 18
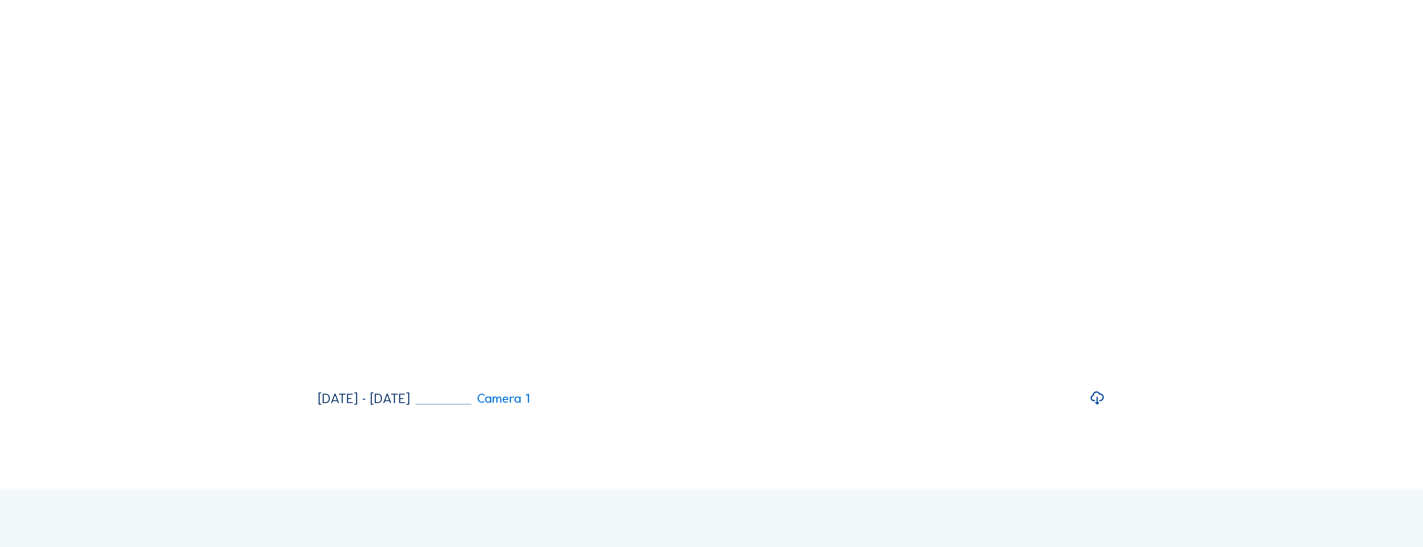
click at [1185, 328] on div "Dagelijks Wekelijks Maandelijks Begin tot nu Timelapse maken Zoeken Volledig sc…" at bounding box center [711, 162] width 1067 height 488
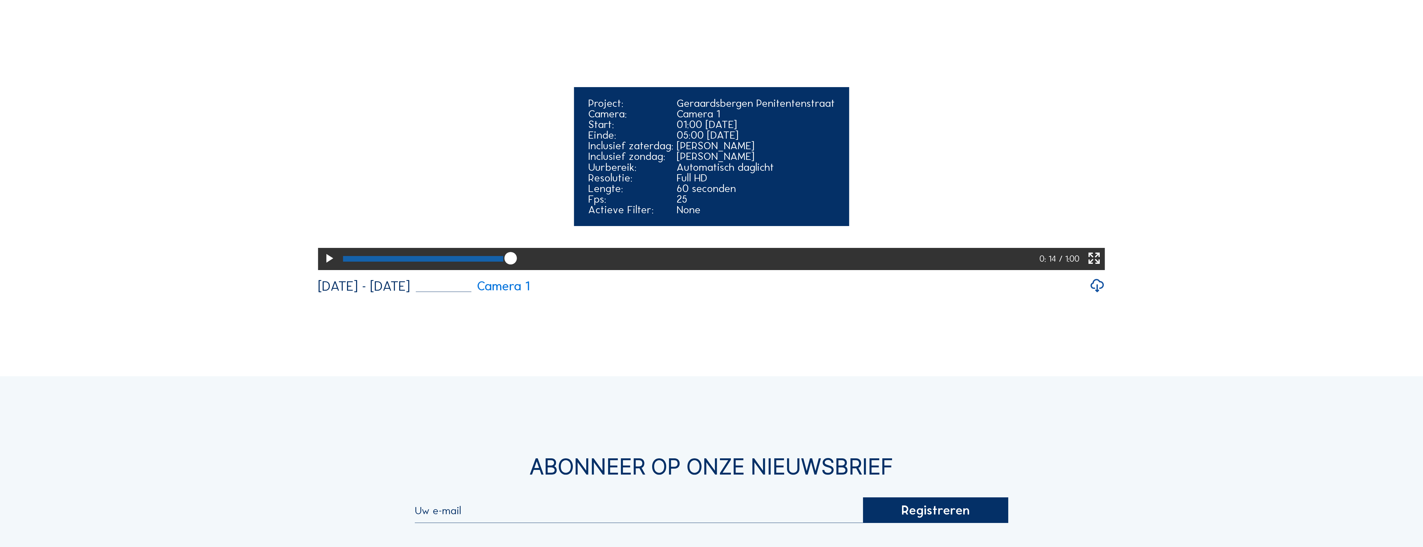
scroll to position [211, 0]
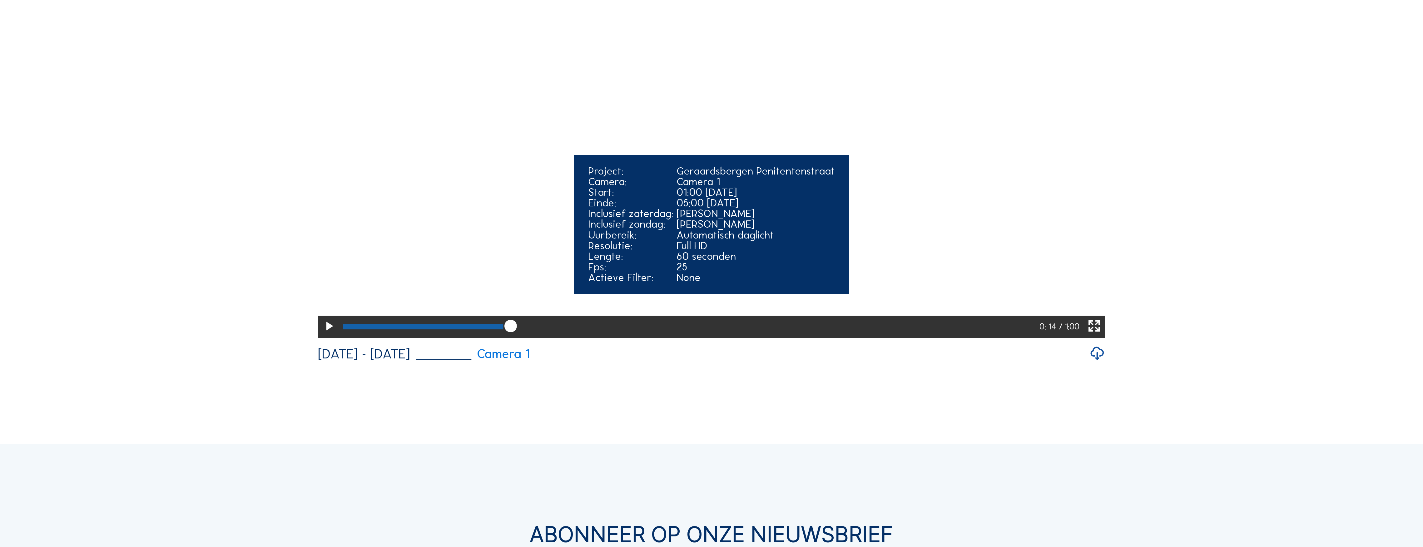
click at [328, 336] on icon at bounding box center [328, 327] width 15 height 18
